Goal: Information Seeking & Learning: Learn about a topic

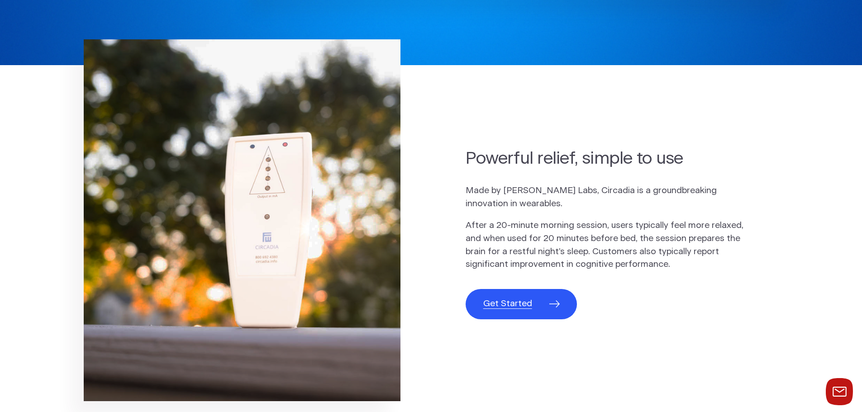
scroll to position [407, 0]
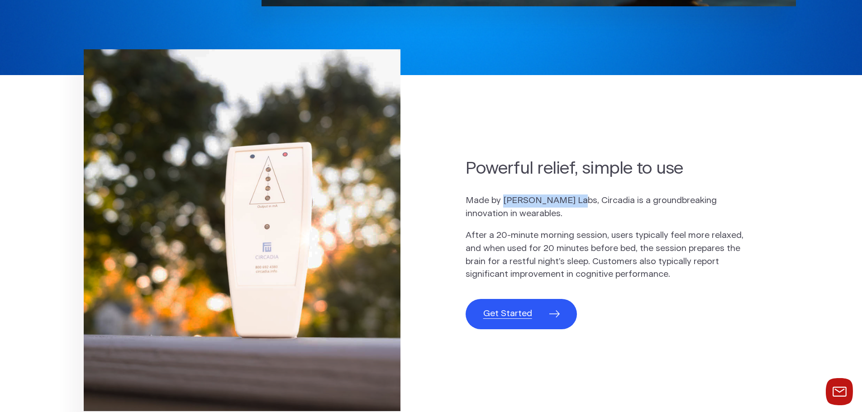
drag, startPoint x: 503, startPoint y: 200, endPoint x: 566, endPoint y: 197, distance: 62.9
click at [566, 197] on p "Made by [PERSON_NAME] Labs, Circadia is a groundbreaking innovation in wearable…" at bounding box center [605, 208] width 278 height 26
click at [490, 167] on h2 "Powerful relief, simple to use" at bounding box center [605, 168] width 278 height 23
click at [605, 200] on p "Made by [PERSON_NAME] Labs, Circadia is a groundbreaking innovation in wearable…" at bounding box center [605, 208] width 278 height 26
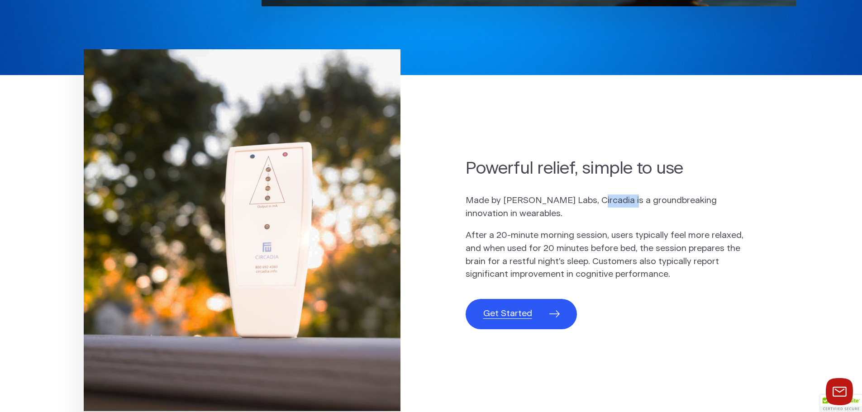
copy p "Circadia"
click at [548, 180] on h2 "Powerful relief, simple to use" at bounding box center [605, 168] width 278 height 23
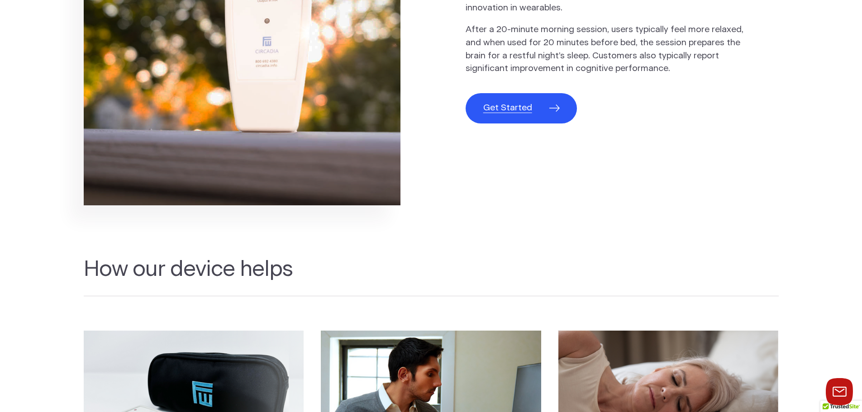
scroll to position [0, 0]
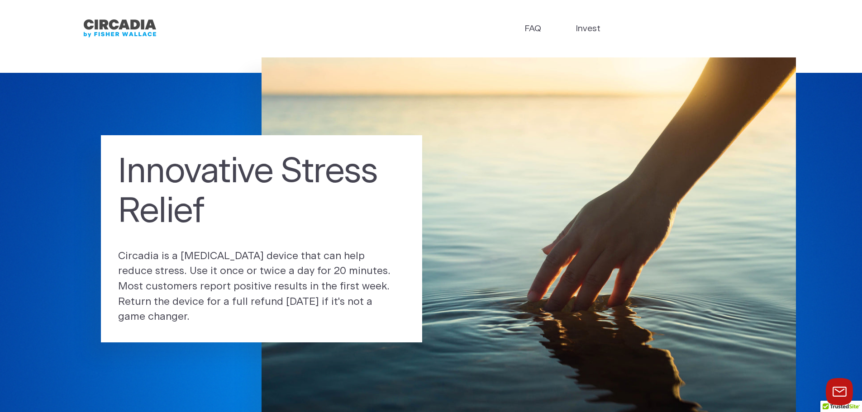
drag, startPoint x: 313, startPoint y: 323, endPoint x: 294, endPoint y: 177, distance: 146.9
click at [528, 31] on link "FAQ" at bounding box center [532, 29] width 17 height 13
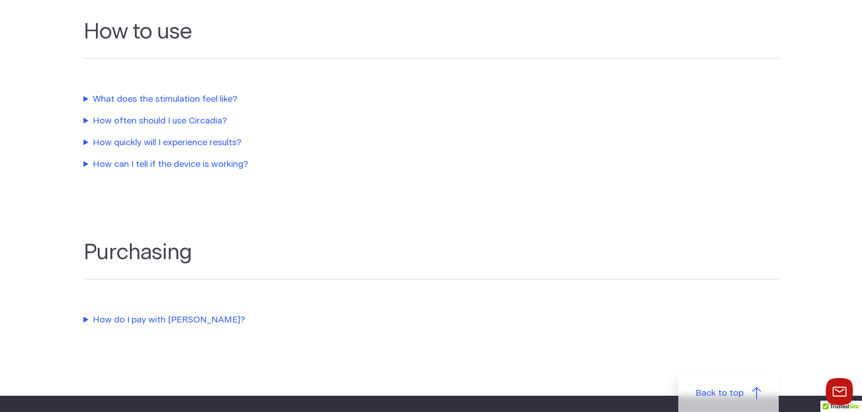
scroll to position [498, 0]
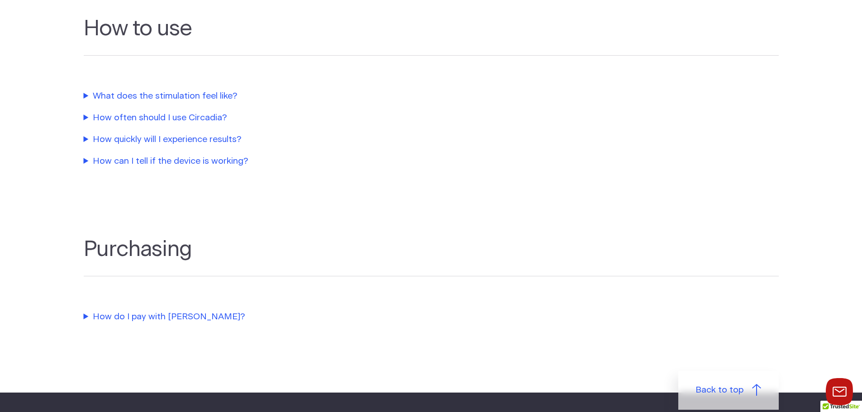
click at [178, 99] on summary "What does the stimulation feel like?" at bounding box center [290, 96] width 412 height 13
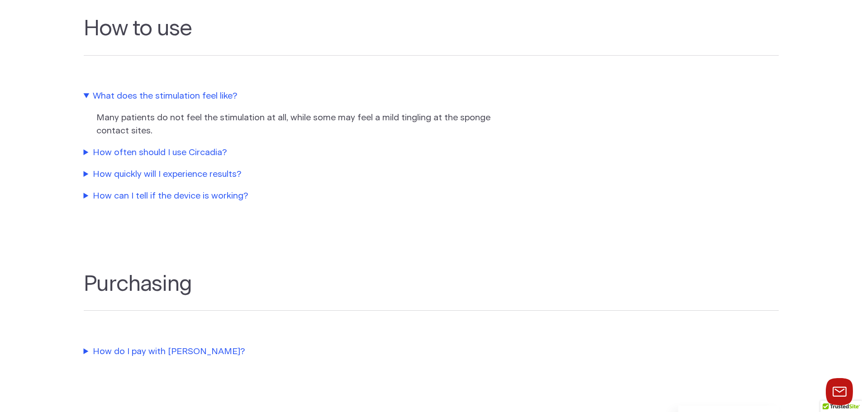
click at [175, 151] on summary "How often should I use Circadia?" at bounding box center [290, 153] width 412 height 13
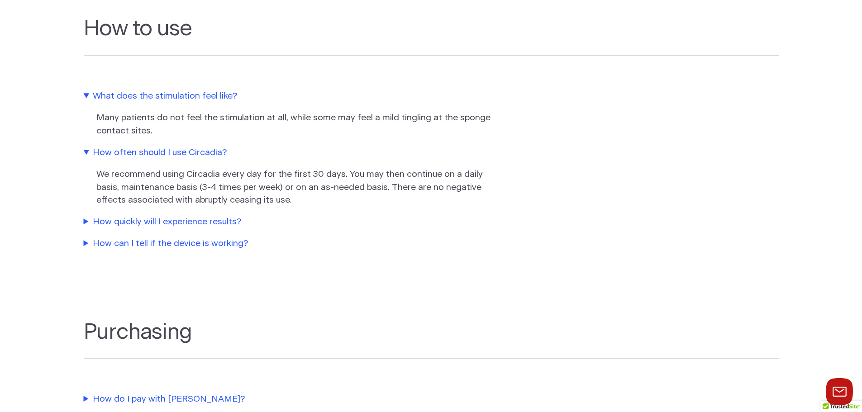
click at [175, 151] on summary "How often should I use Circadia?" at bounding box center [290, 153] width 412 height 13
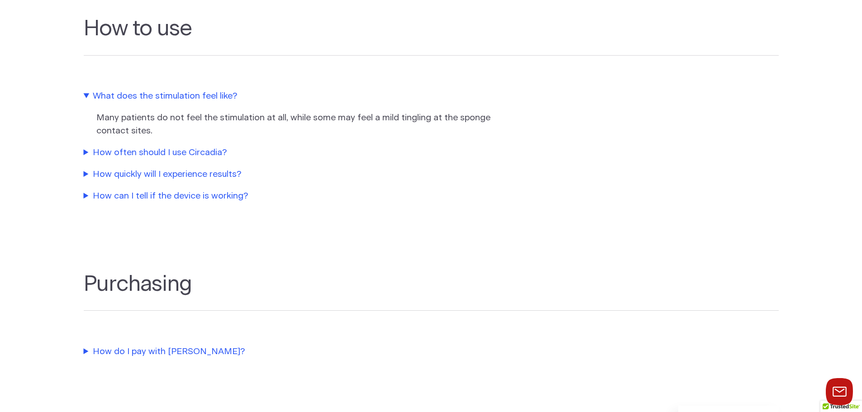
click at [155, 189] on section "How to use What does the stimulation feel like? Many patients do not feel the s…" at bounding box center [431, 110] width 862 height 256
click at [153, 198] on summary "How can I tell if the device is working?" at bounding box center [290, 196] width 412 height 13
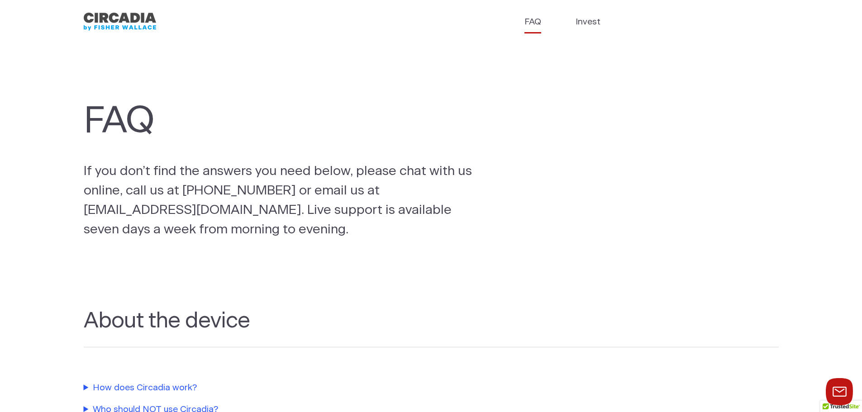
scroll to position [0, 0]
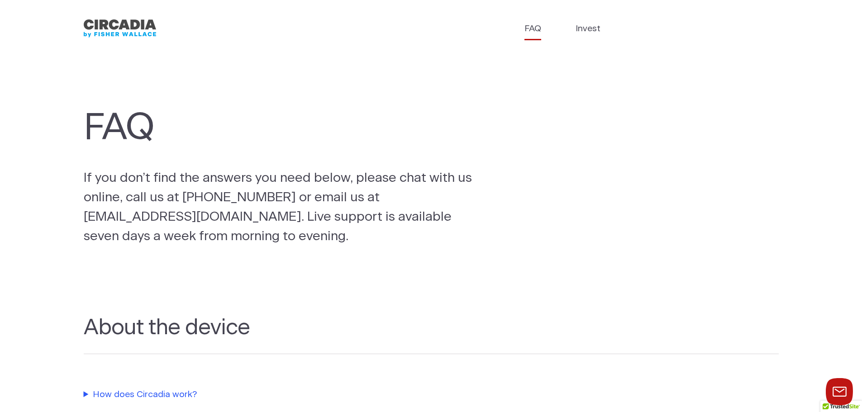
drag, startPoint x: 265, startPoint y: 181, endPoint x: 262, endPoint y: 176, distance: 5.7
